Goal: Complete application form

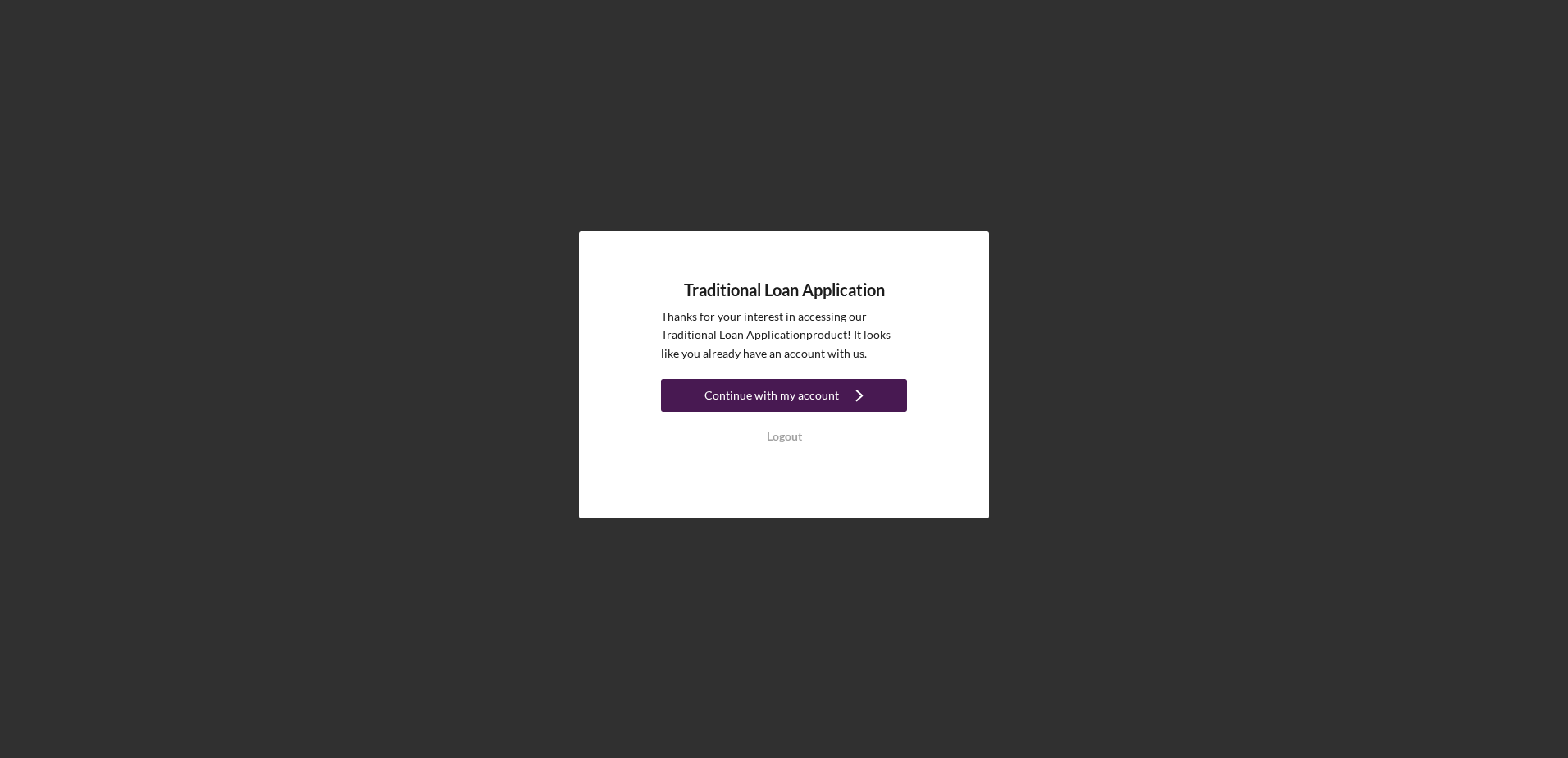
click at [777, 392] on div "Continue with my account" at bounding box center [772, 395] width 135 height 33
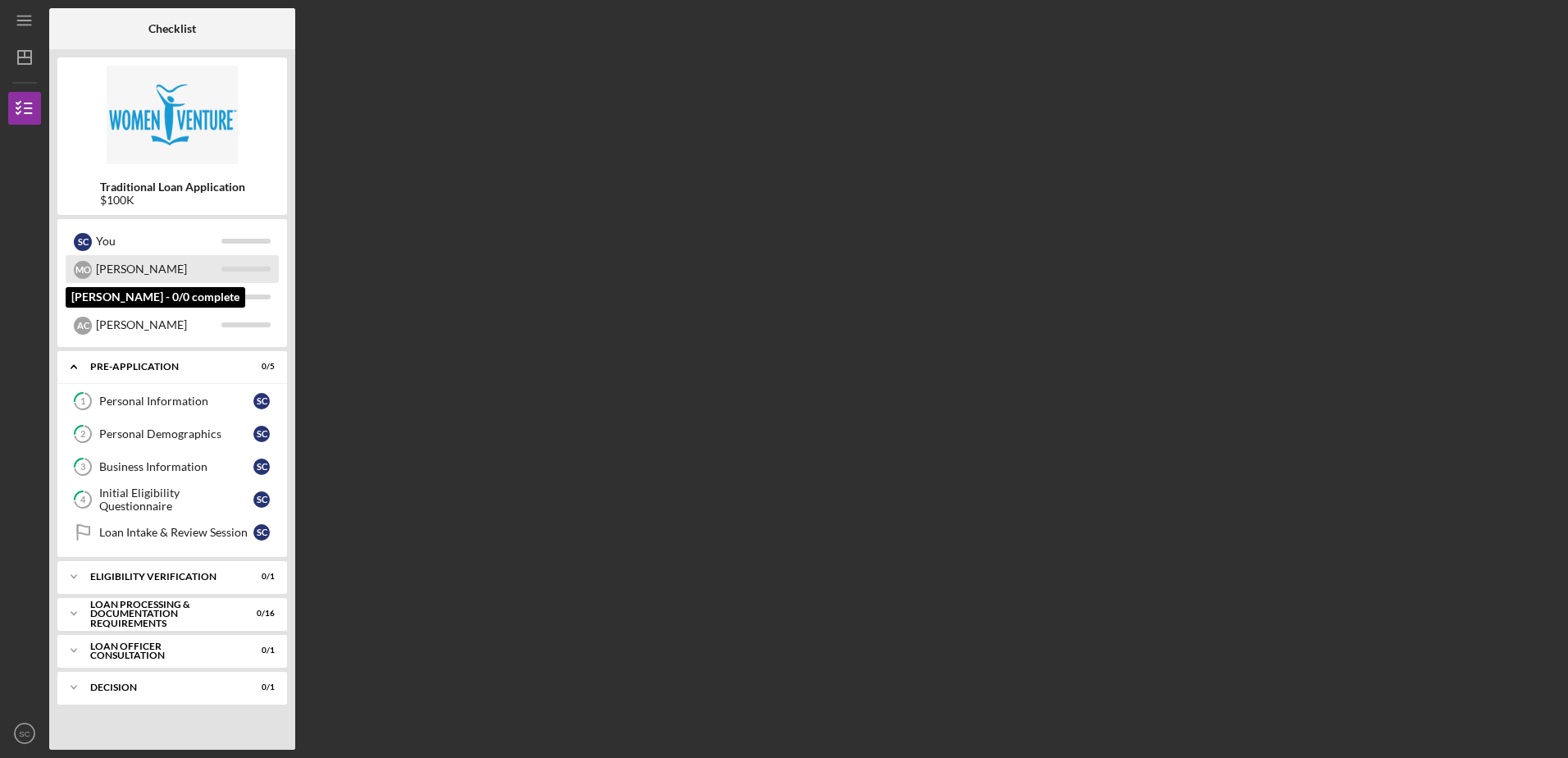
click at [150, 270] on div "[PERSON_NAME]" at bounding box center [158, 269] width 126 height 28
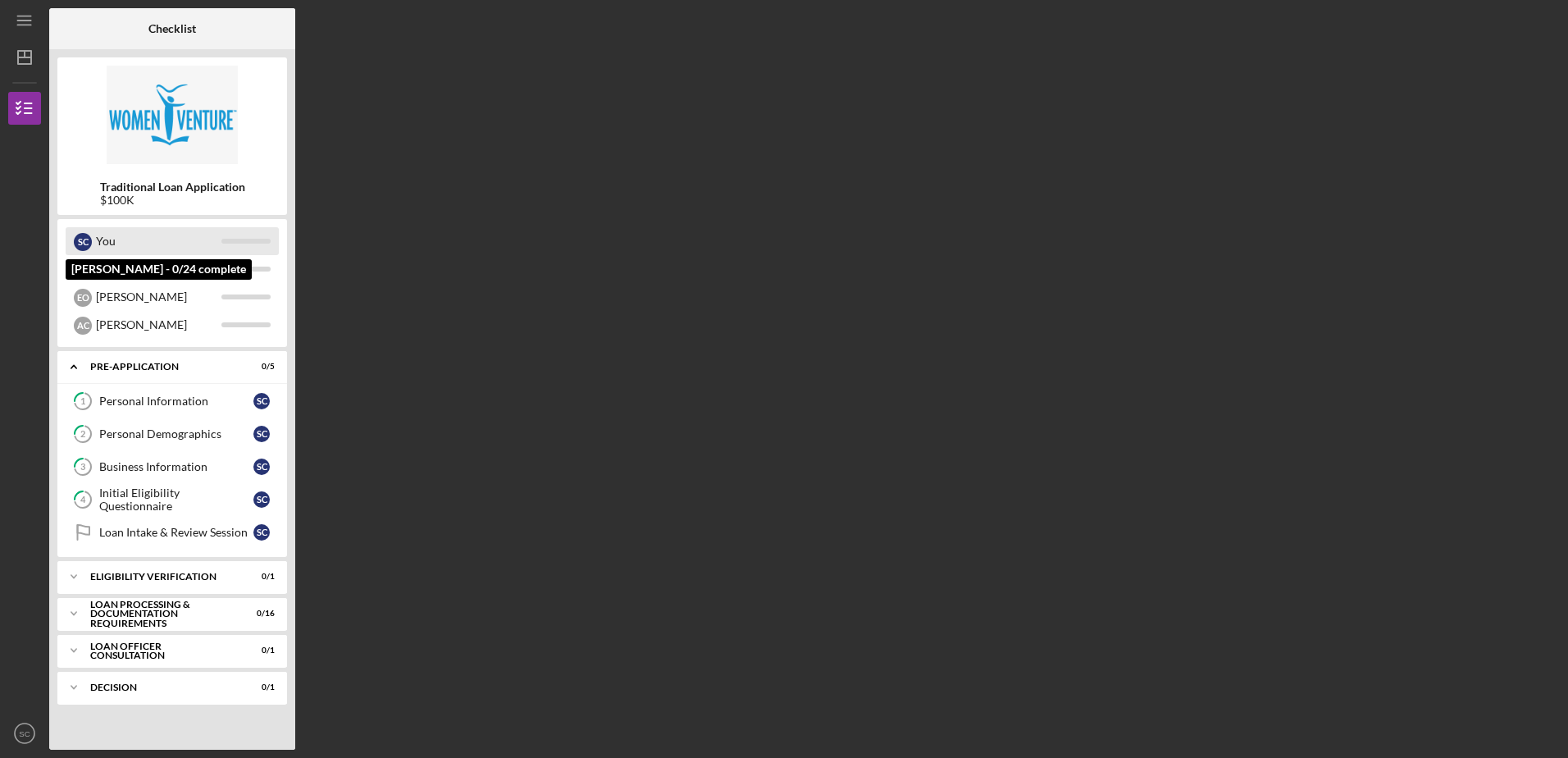
click at [139, 242] on div "You" at bounding box center [158, 241] width 126 height 28
click at [211, 568] on div "Eligibility Verification" at bounding box center [178, 577] width 177 height 10
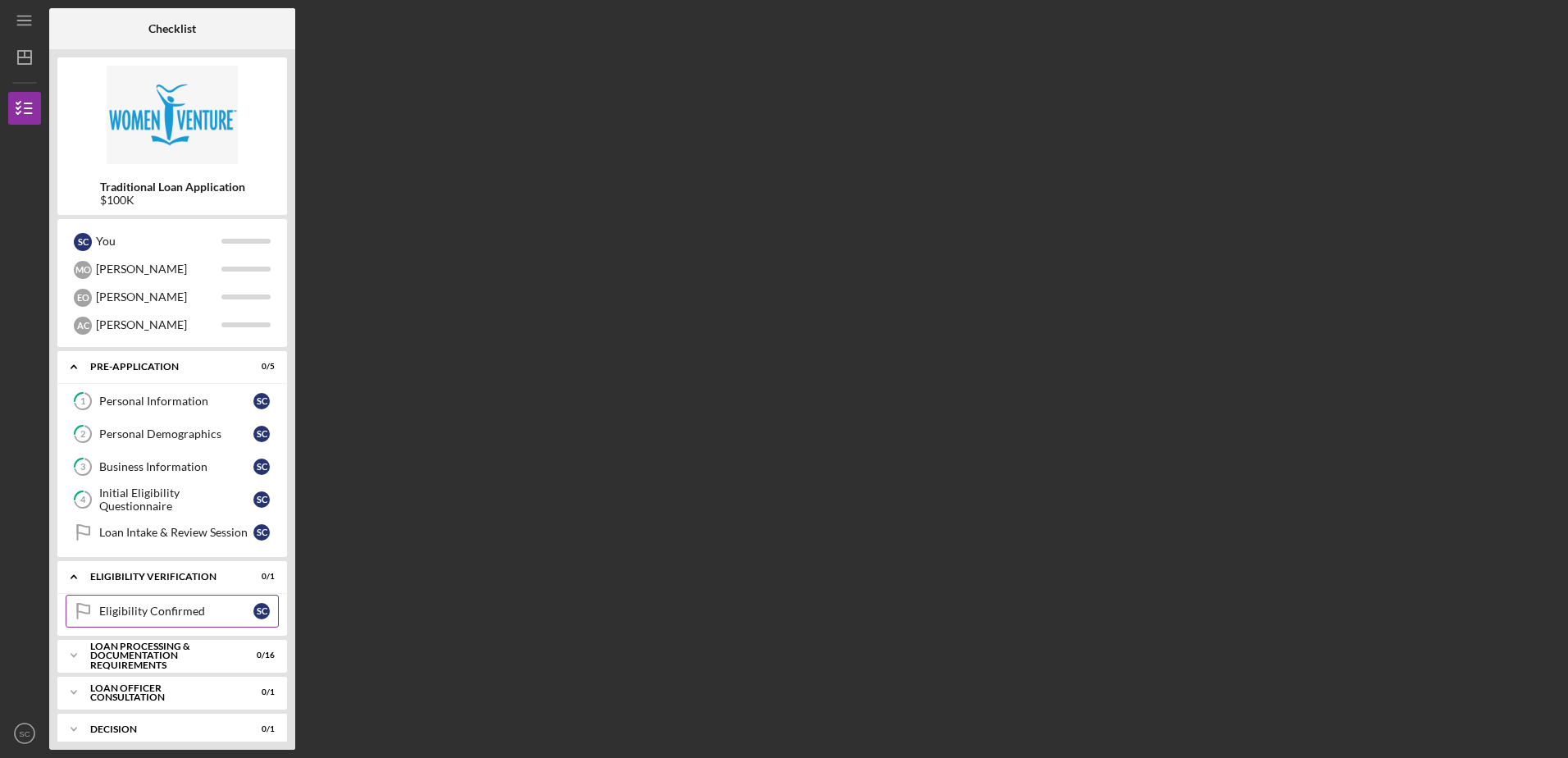
click at [180, 568] on div "Eligibility Confirmed" at bounding box center [176, 611] width 154 height 13
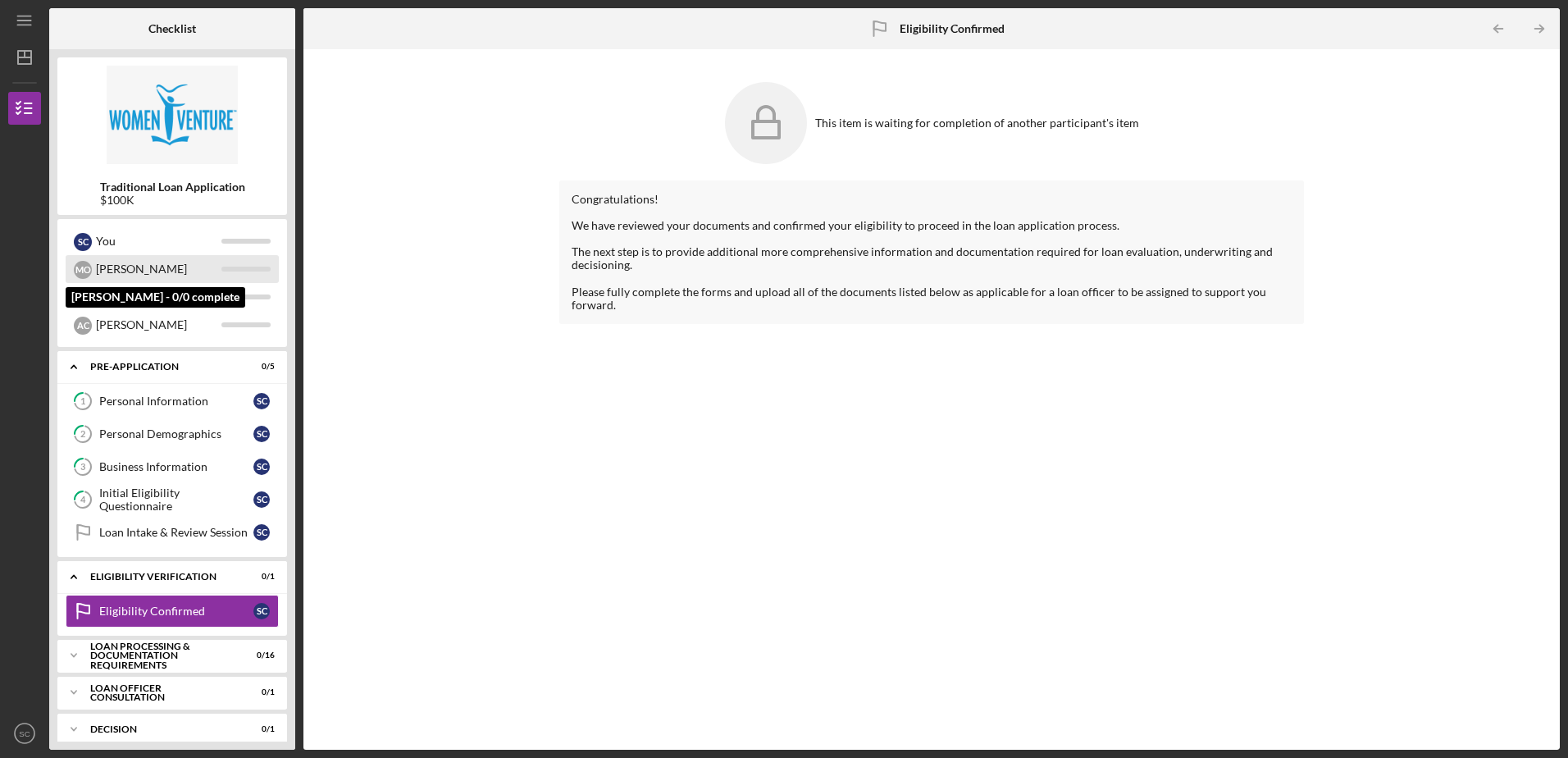
click at [112, 274] on div "[PERSON_NAME]" at bounding box center [158, 269] width 126 height 28
click at [777, 426] on div "Congratulations! We have reviewed your documents and confirmed your eligibility…" at bounding box center [931, 453] width 744 height 545
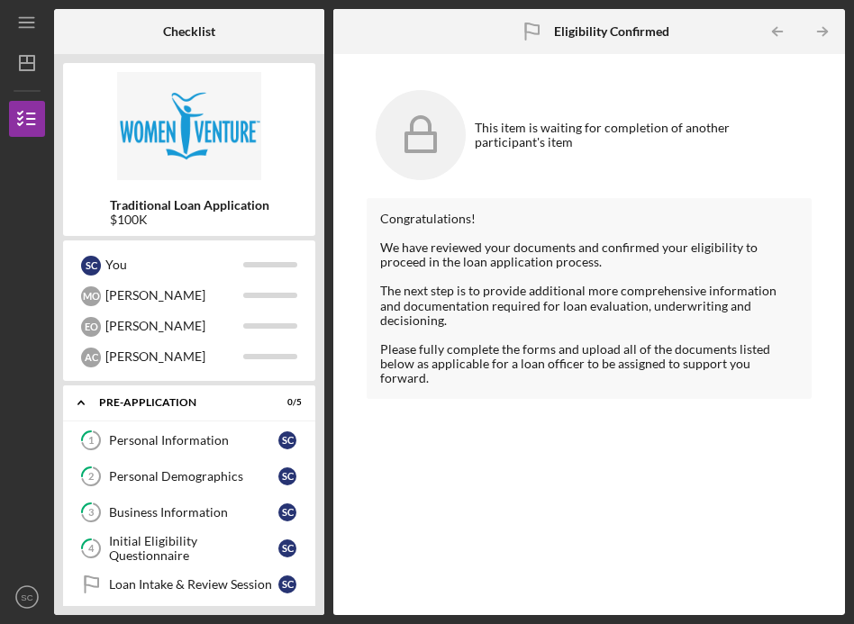
click at [585, 308] on div "The next step is to provide additional more comprehensive information and docum…" at bounding box center [588, 305] width 417 height 43
